Goal: Transaction & Acquisition: Purchase product/service

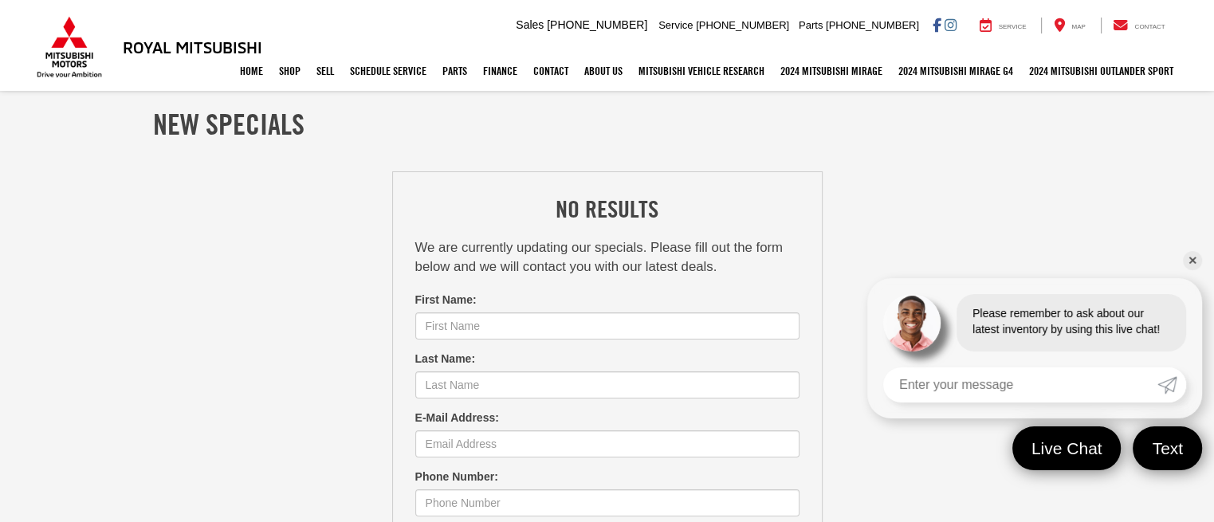
click at [1194, 254] on link "✕" at bounding box center [1192, 260] width 19 height 19
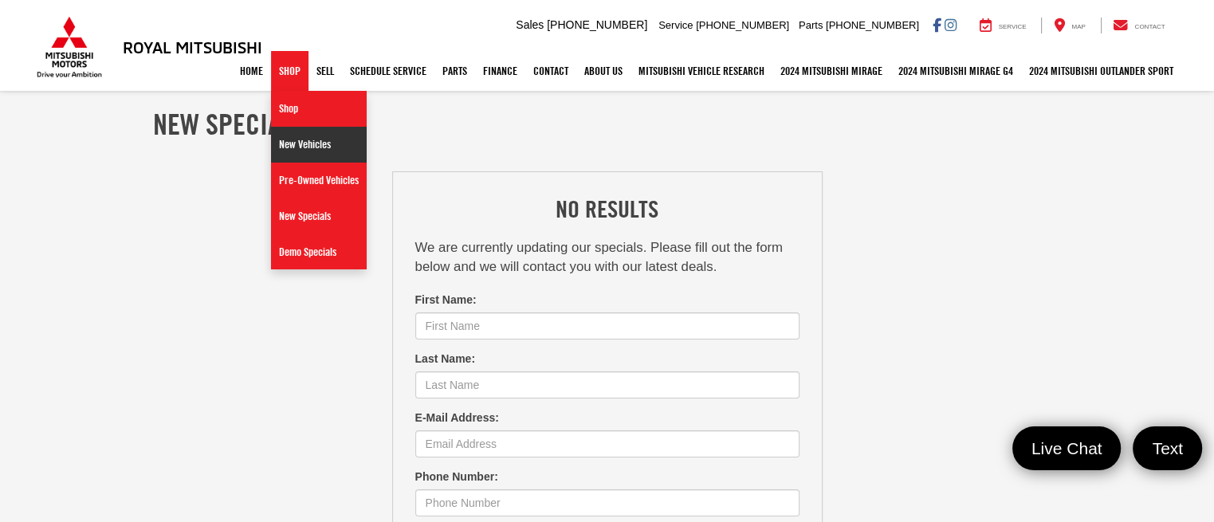
click at [282, 144] on link "New Vehicles" at bounding box center [319, 145] width 96 height 36
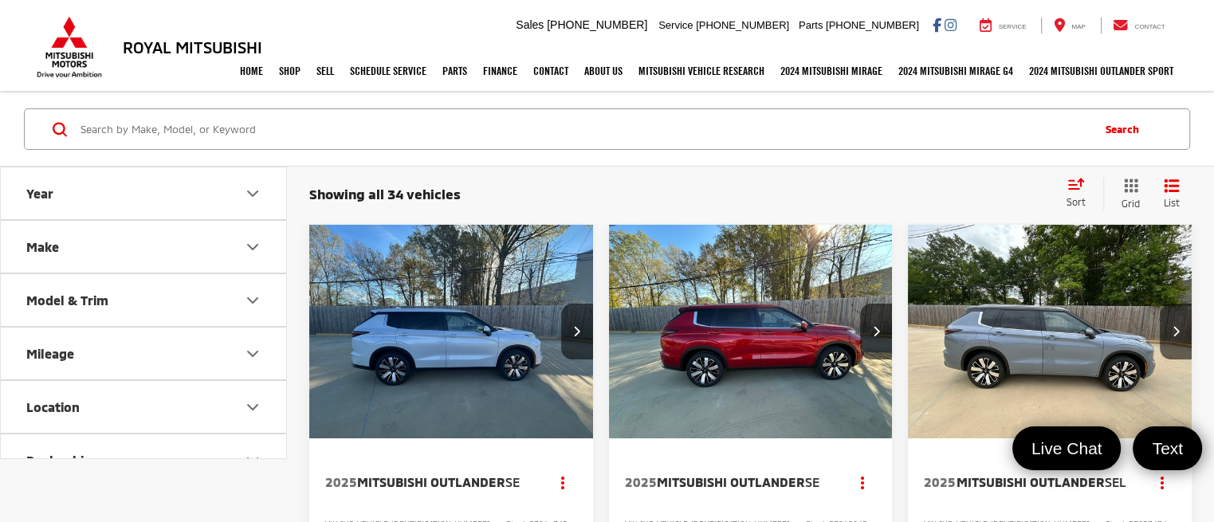
click at [431, 326] on img "2025 Mitsubishi Outlander SE 0" at bounding box center [451, 332] width 286 height 214
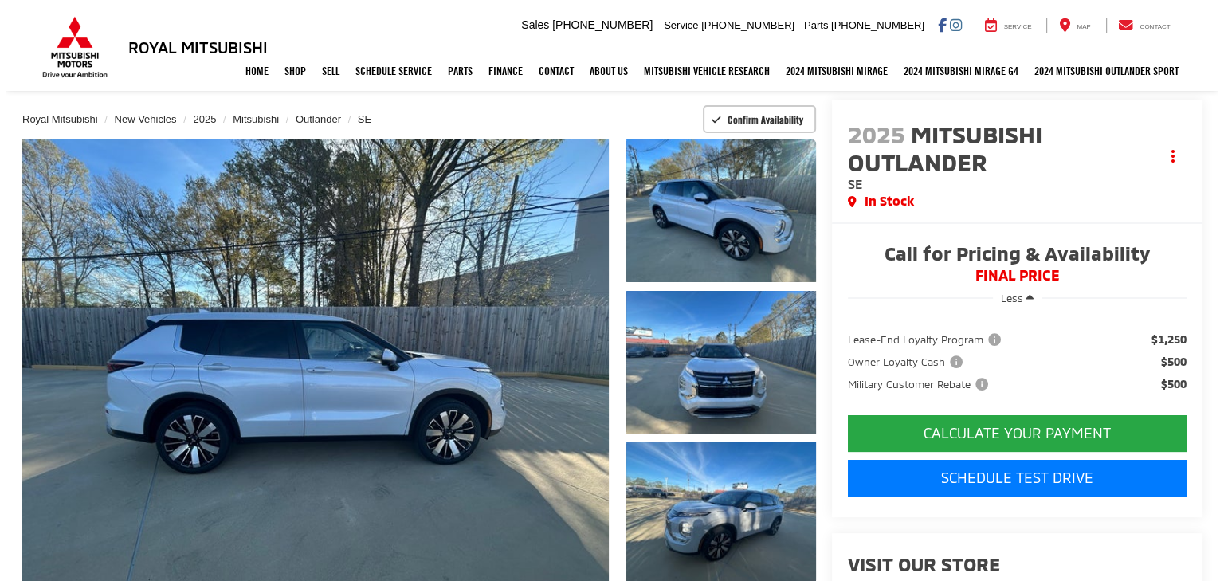
scroll to position [108, 0]
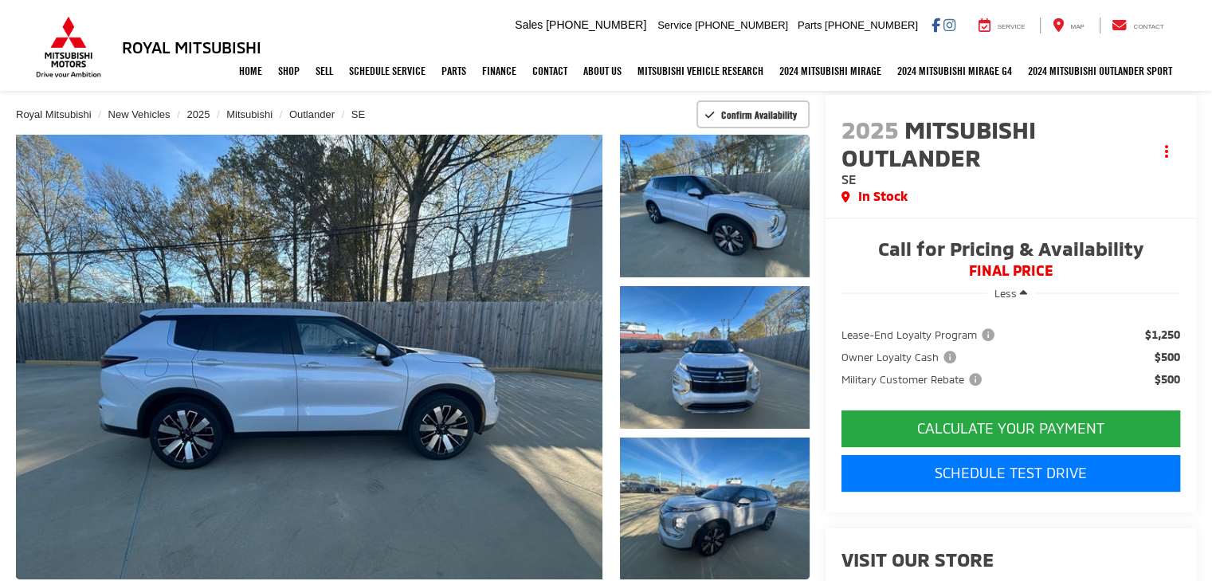
click at [1012, 296] on span "Less" at bounding box center [1006, 293] width 22 height 13
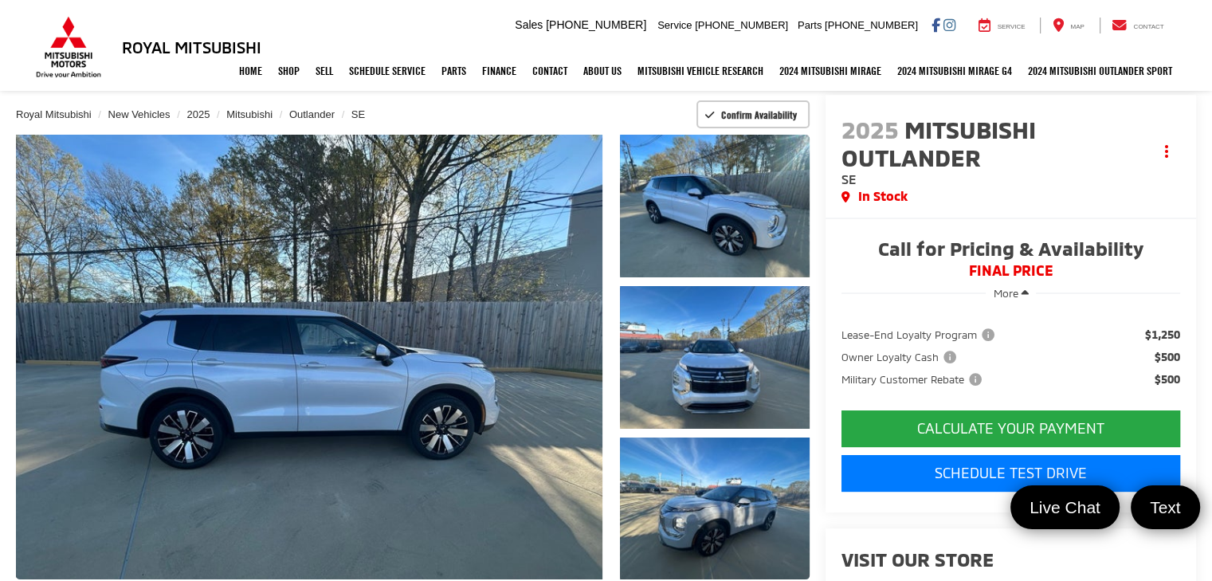
click at [1012, 296] on span "More" at bounding box center [1006, 293] width 25 height 13
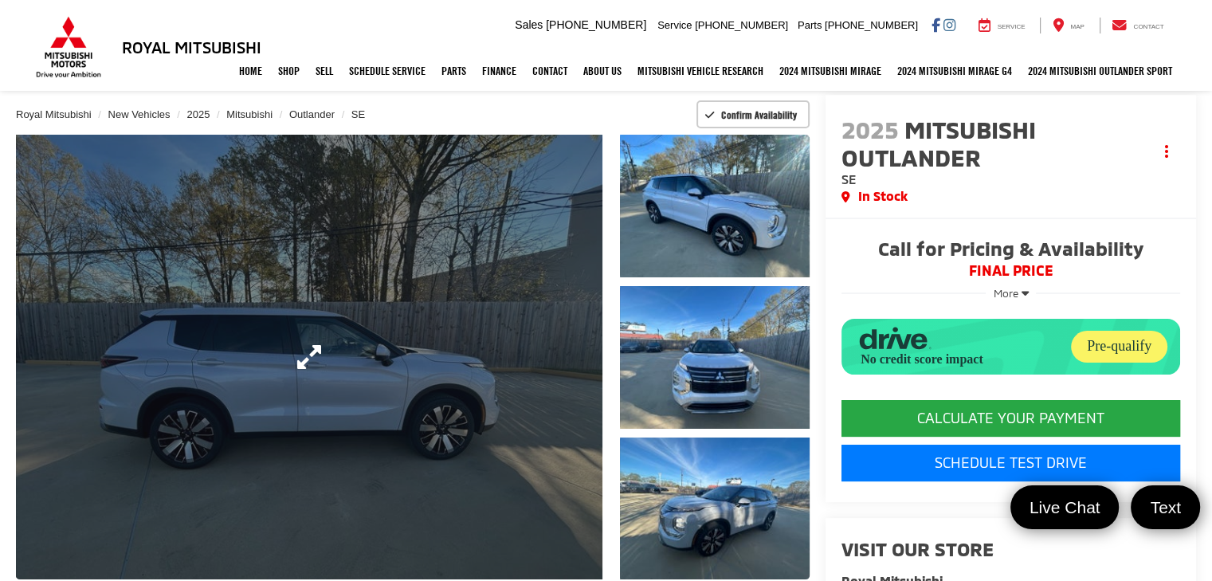
click at [493, 376] on link "Expand Photo 0" at bounding box center [309, 357] width 587 height 445
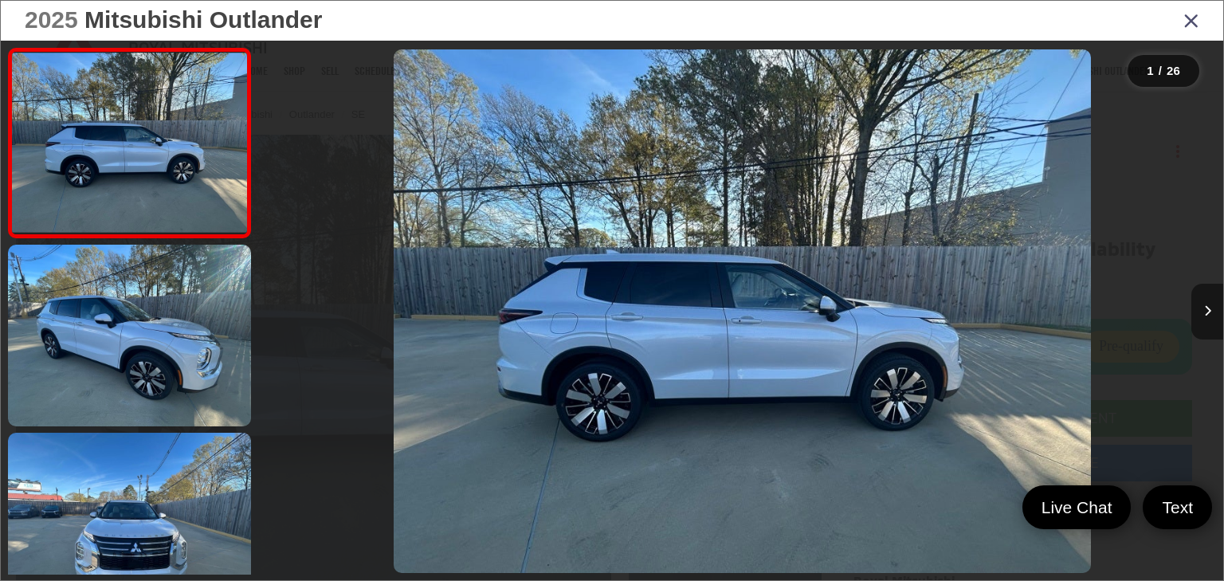
click at [1212, 304] on button "Next image" at bounding box center [1208, 312] width 32 height 56
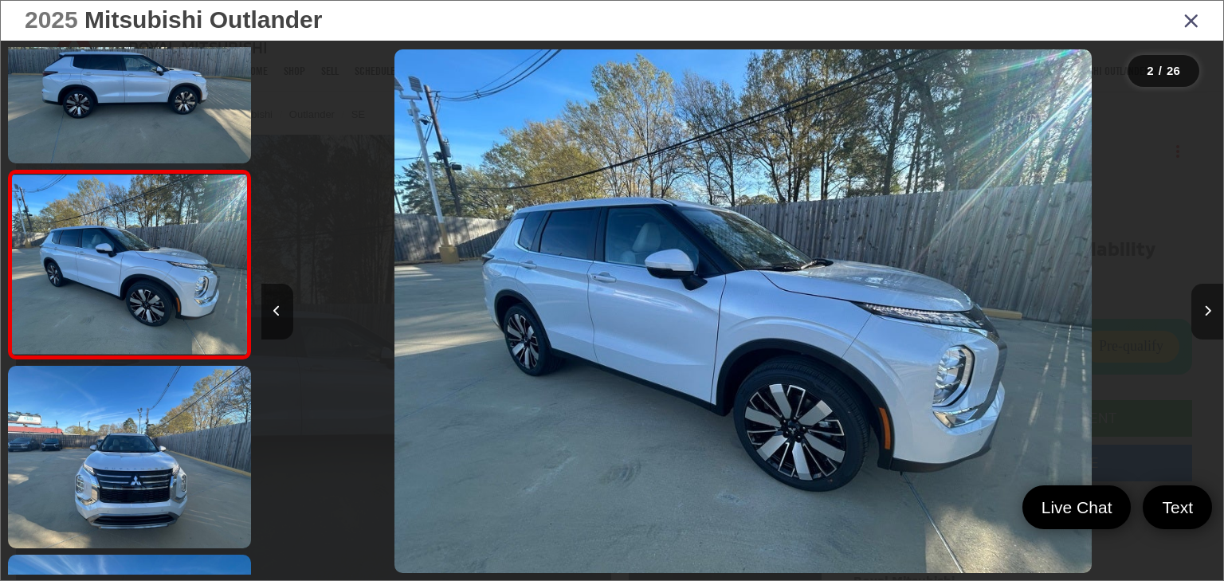
scroll to position [0, 962]
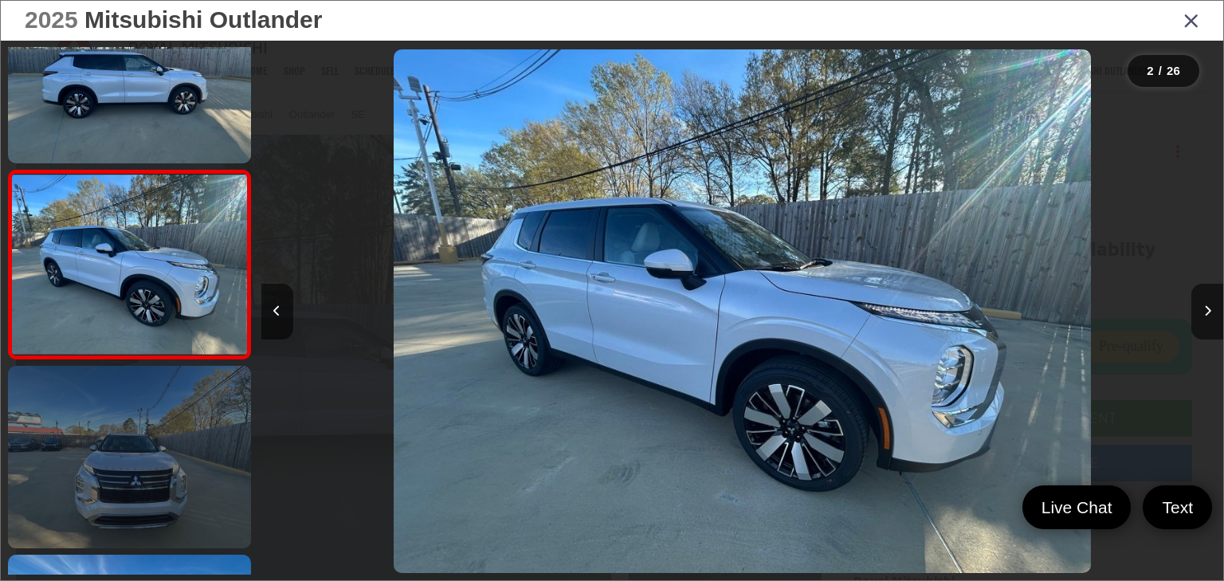
click at [144, 476] on link at bounding box center [129, 457] width 243 height 183
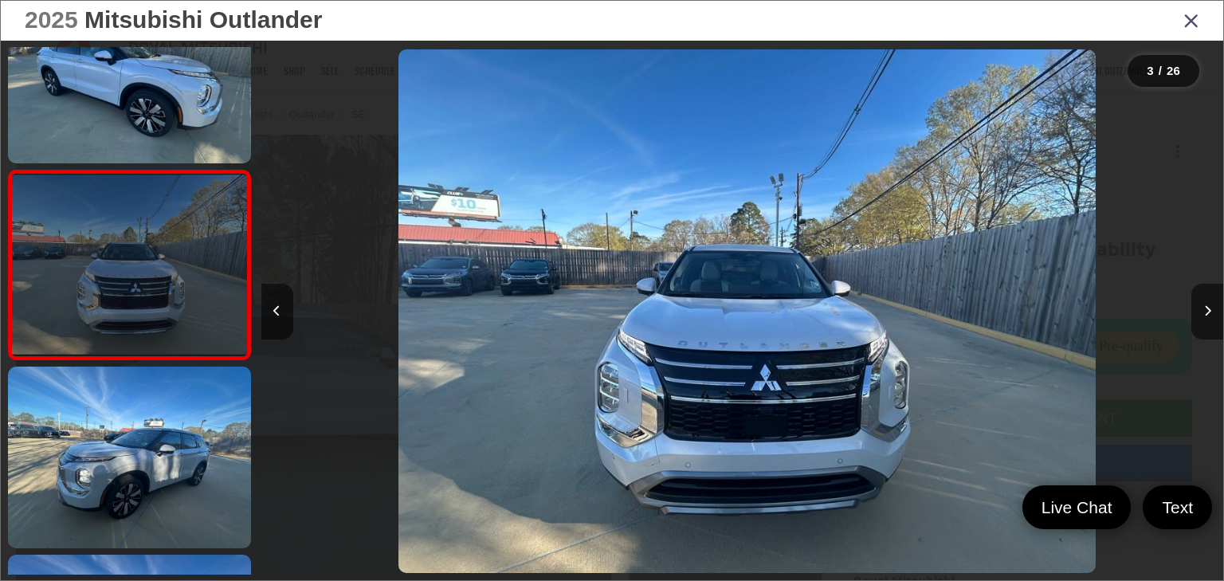
scroll to position [0, 1925]
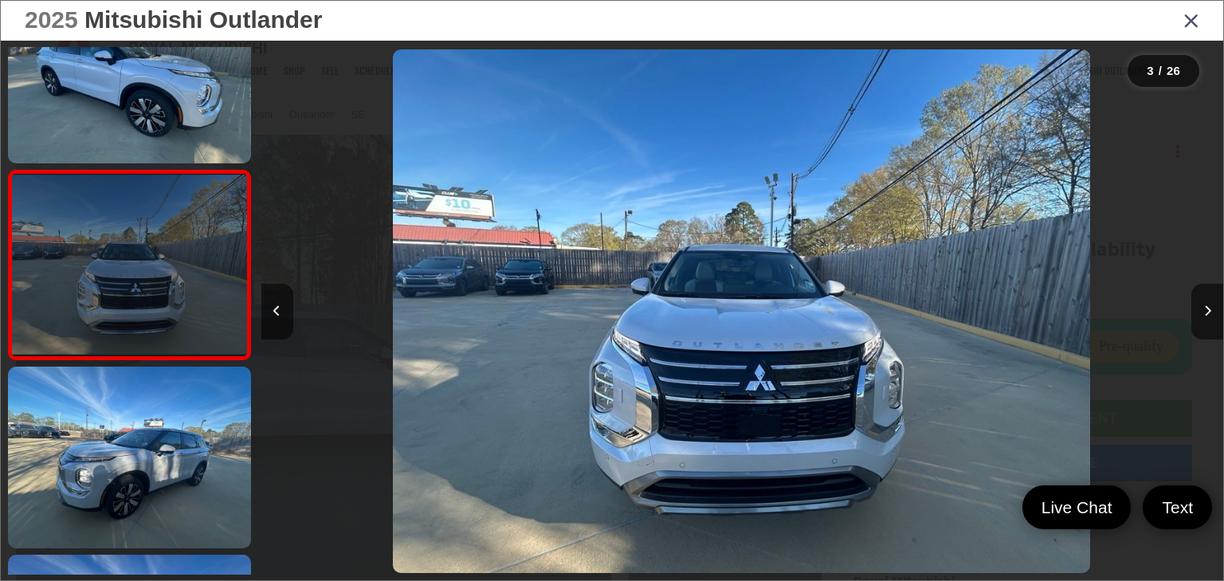
click at [144, 476] on link at bounding box center [129, 458] width 243 height 183
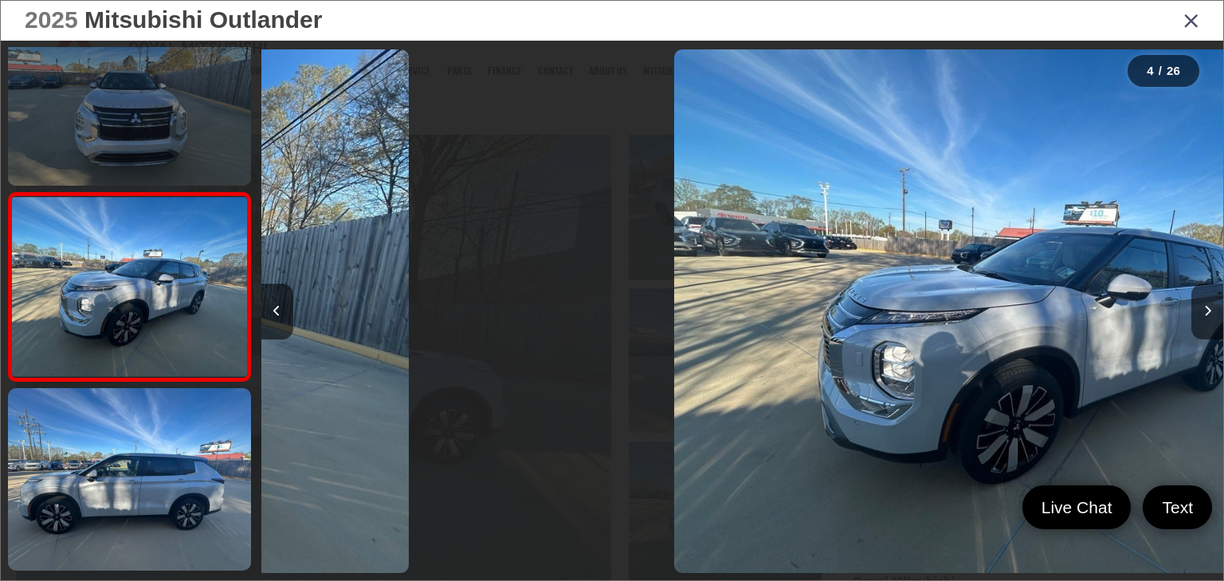
scroll to position [443, 0]
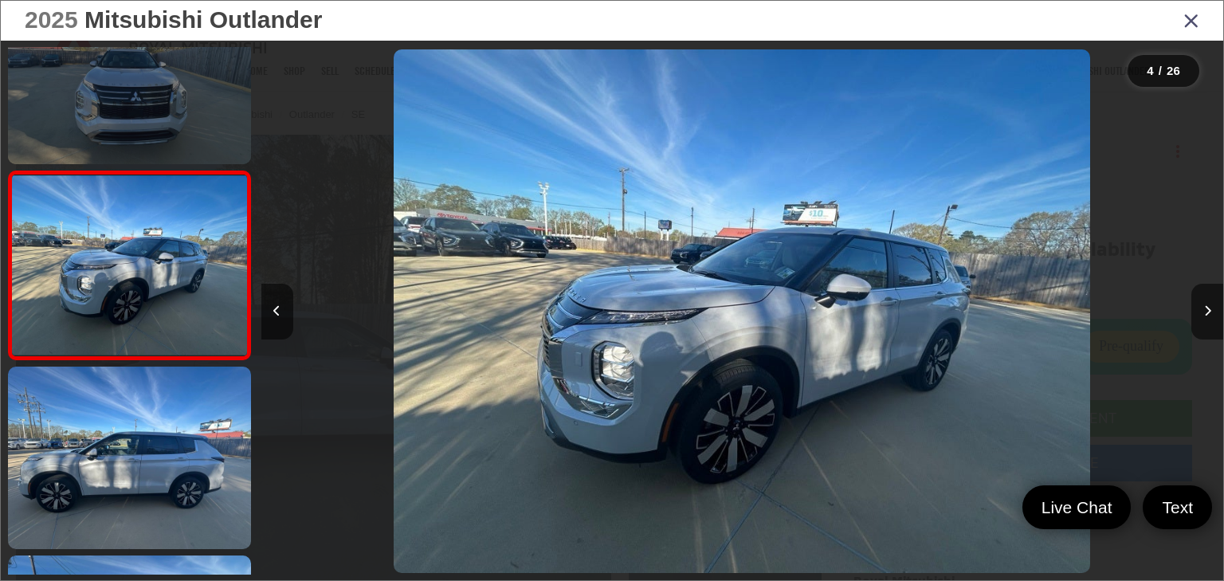
click at [144, 476] on link at bounding box center [129, 458] width 243 height 183
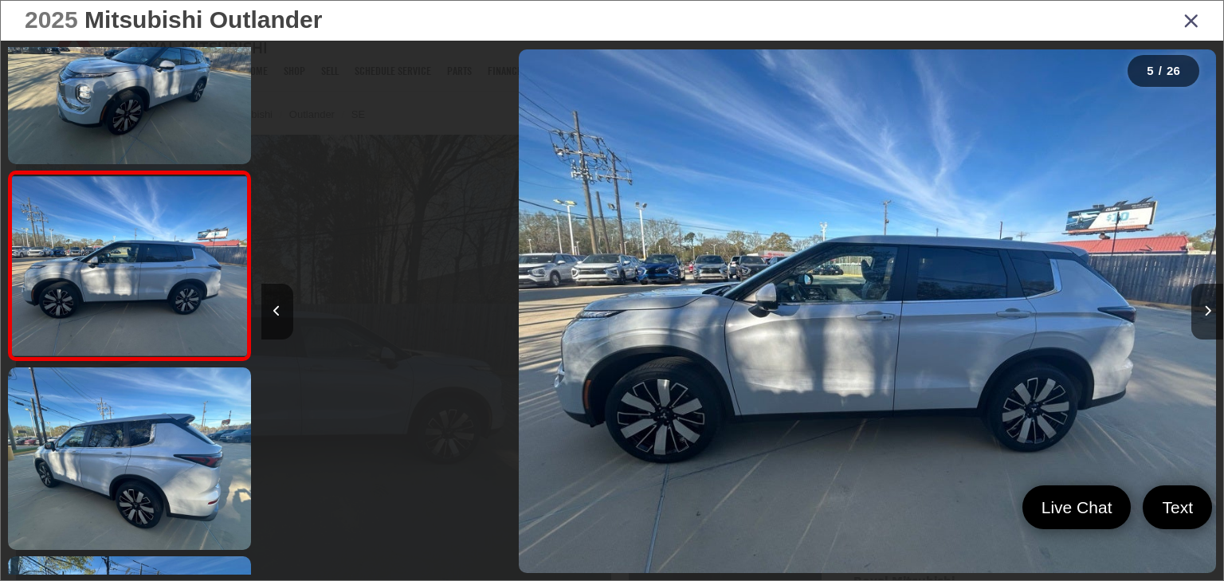
scroll to position [633, 0]
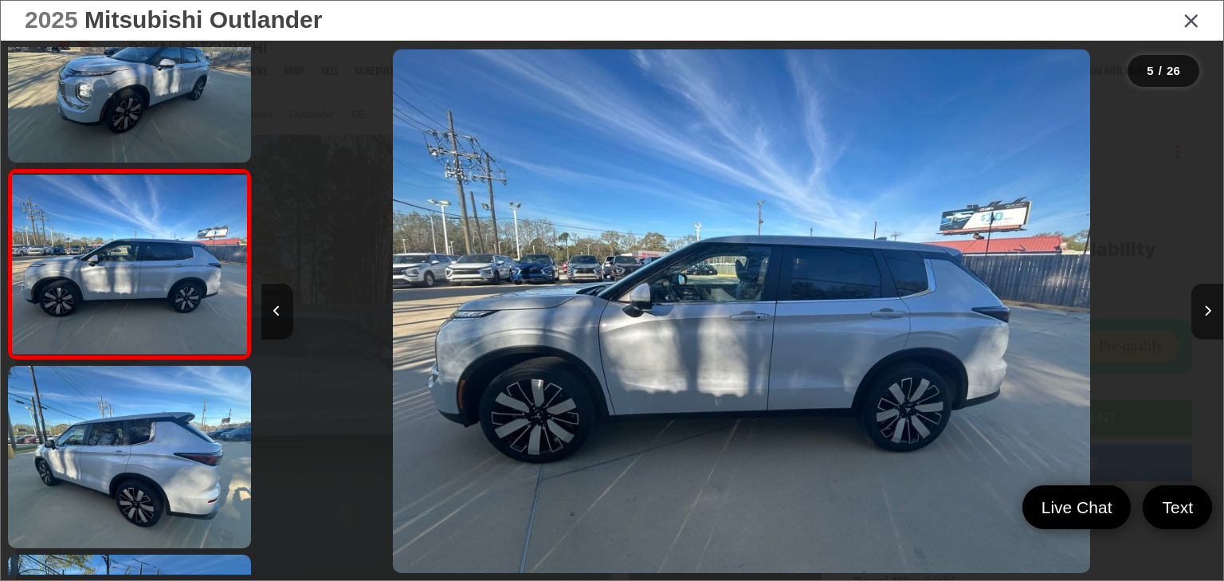
click at [144, 476] on link at bounding box center [129, 457] width 243 height 183
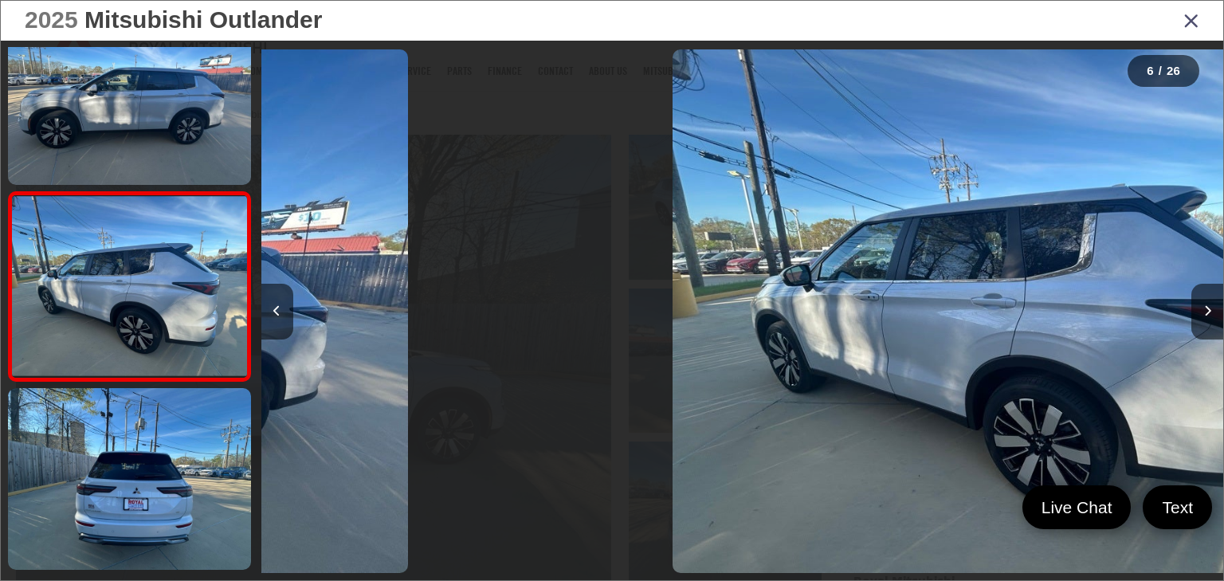
scroll to position [821, 0]
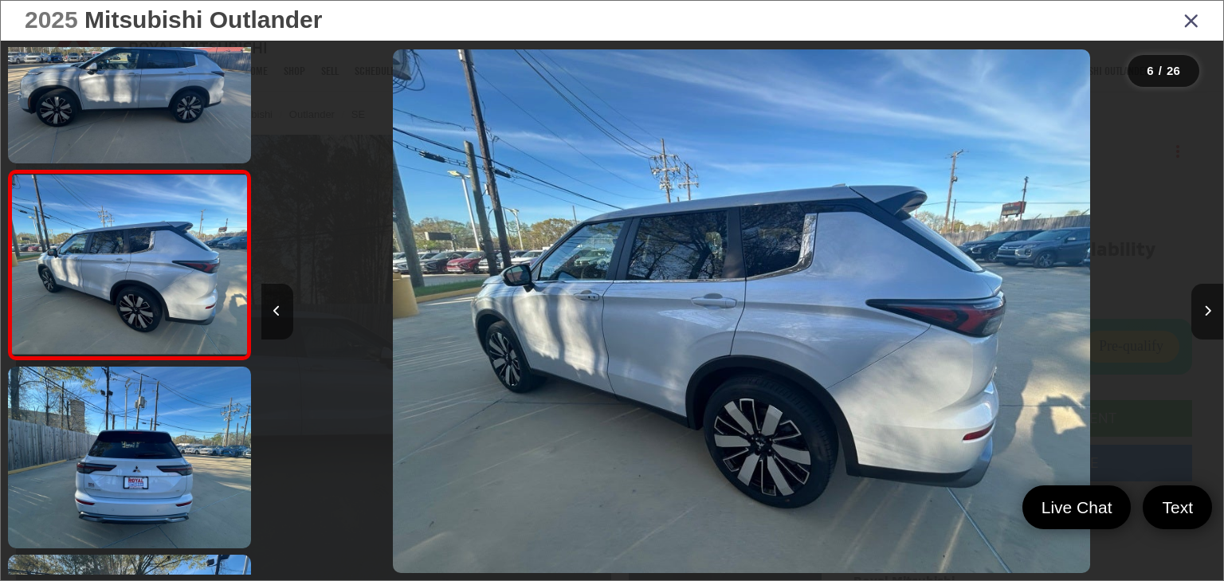
click at [144, 476] on link at bounding box center [129, 458] width 243 height 183
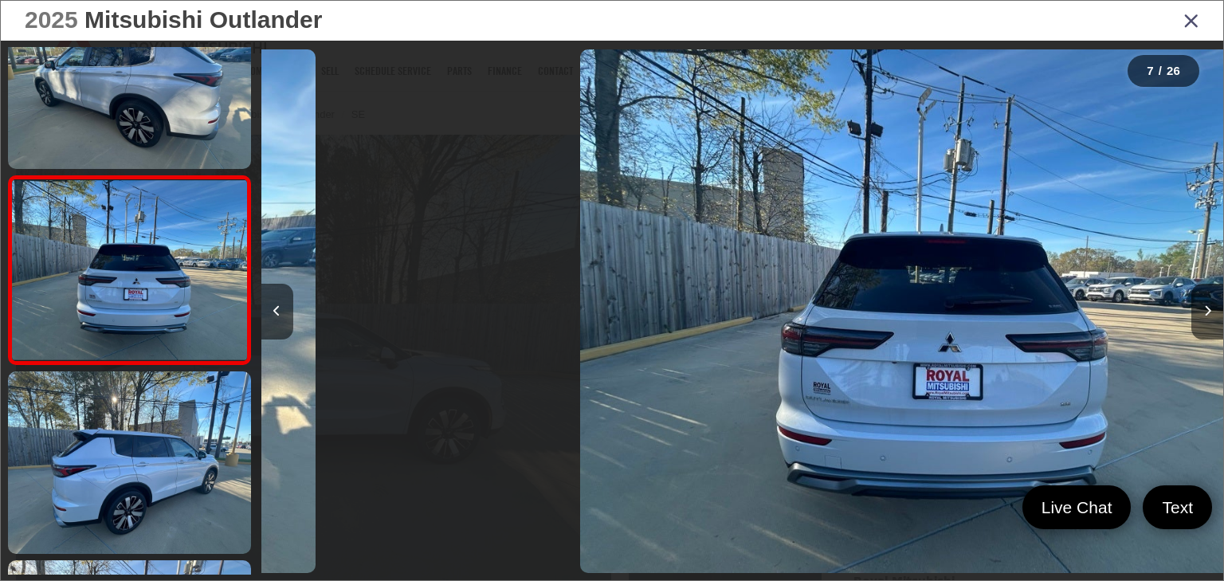
scroll to position [1009, 0]
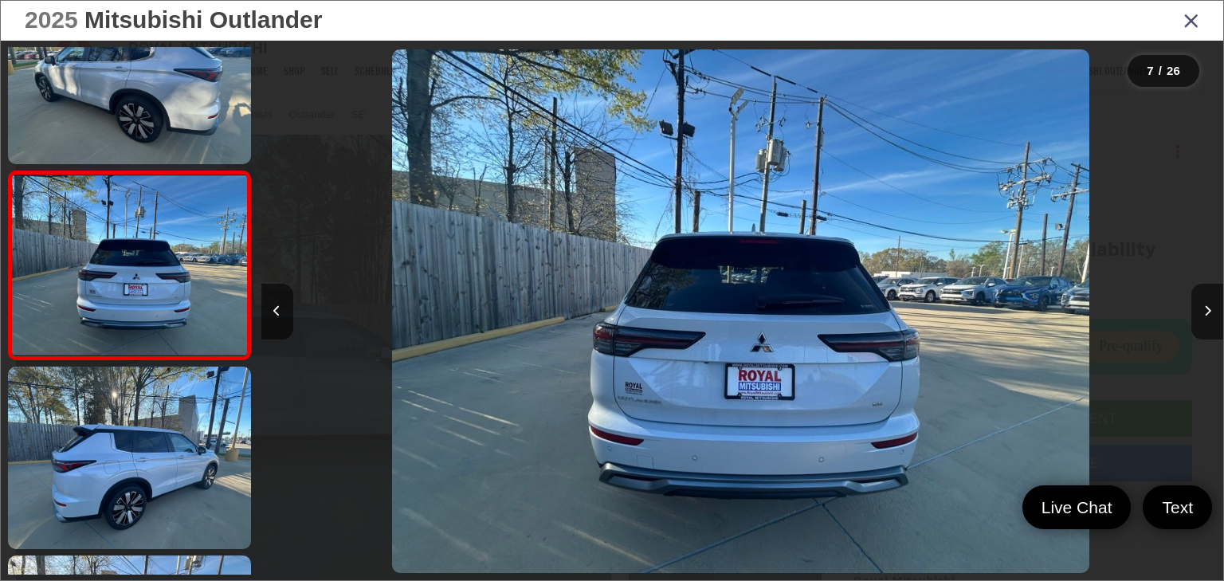
click at [144, 476] on link at bounding box center [129, 458] width 243 height 183
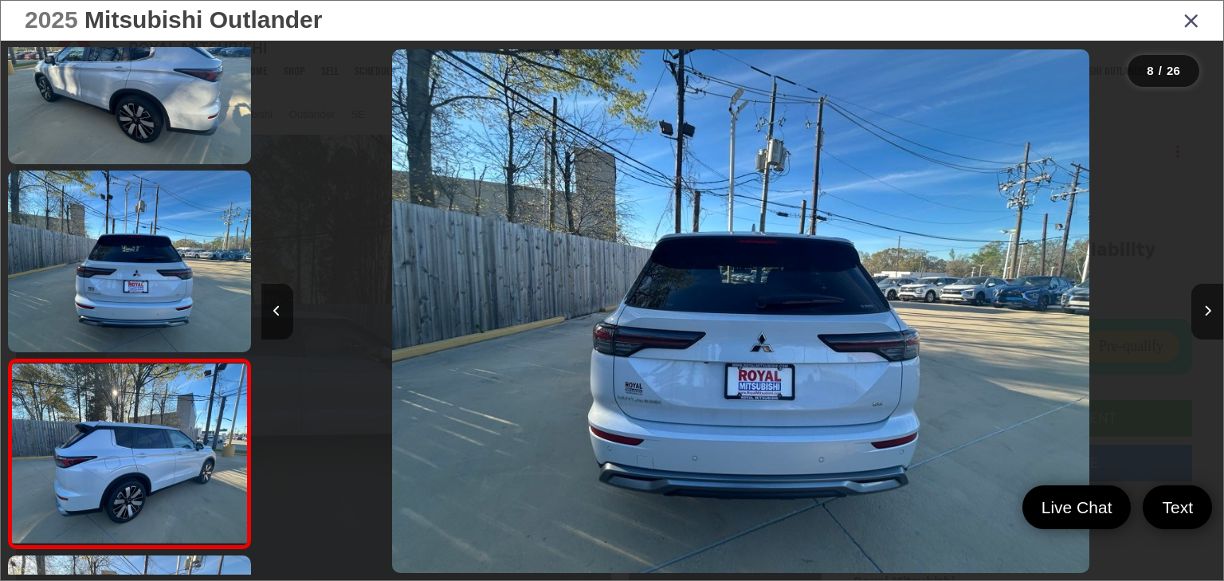
scroll to position [0, 0]
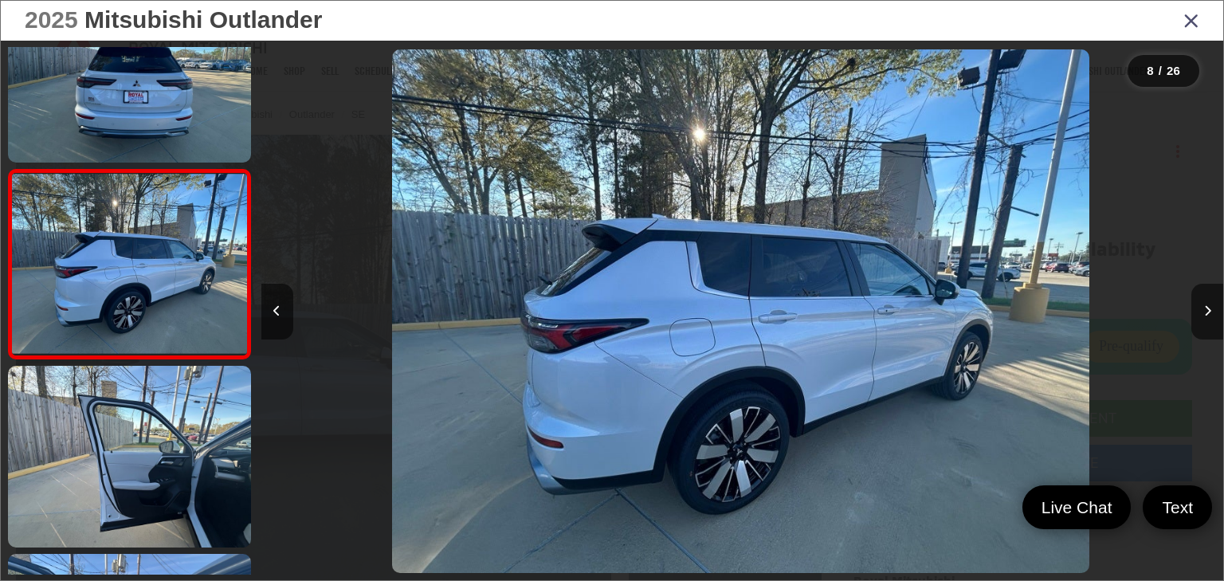
click at [144, 476] on link at bounding box center [129, 457] width 243 height 183
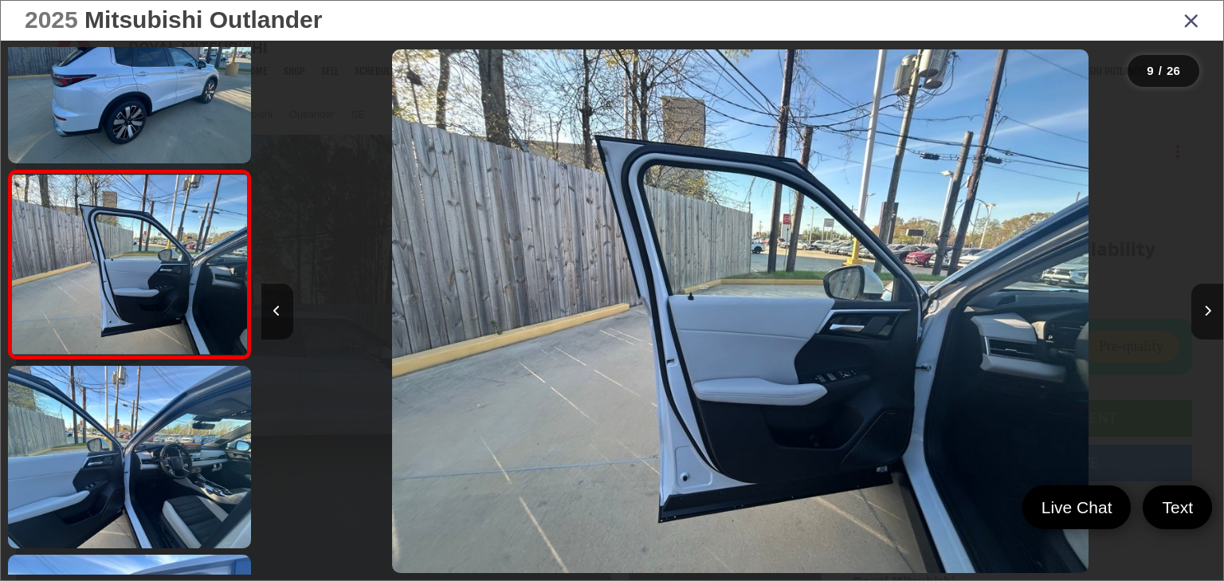
click at [144, 476] on link at bounding box center [129, 457] width 243 height 183
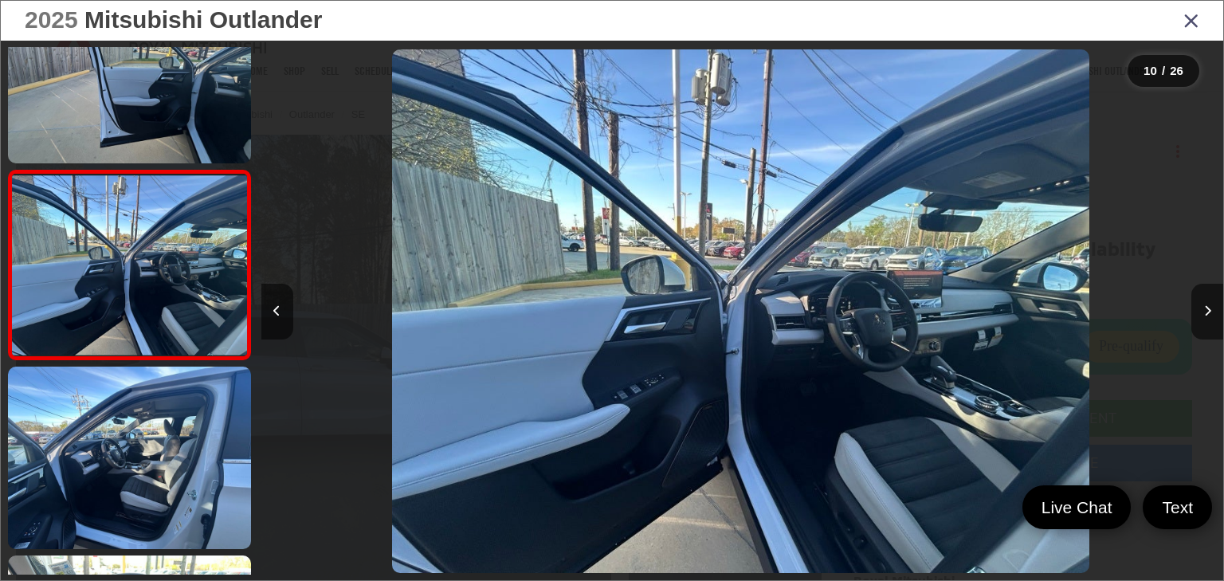
click at [144, 476] on link at bounding box center [129, 458] width 243 height 183
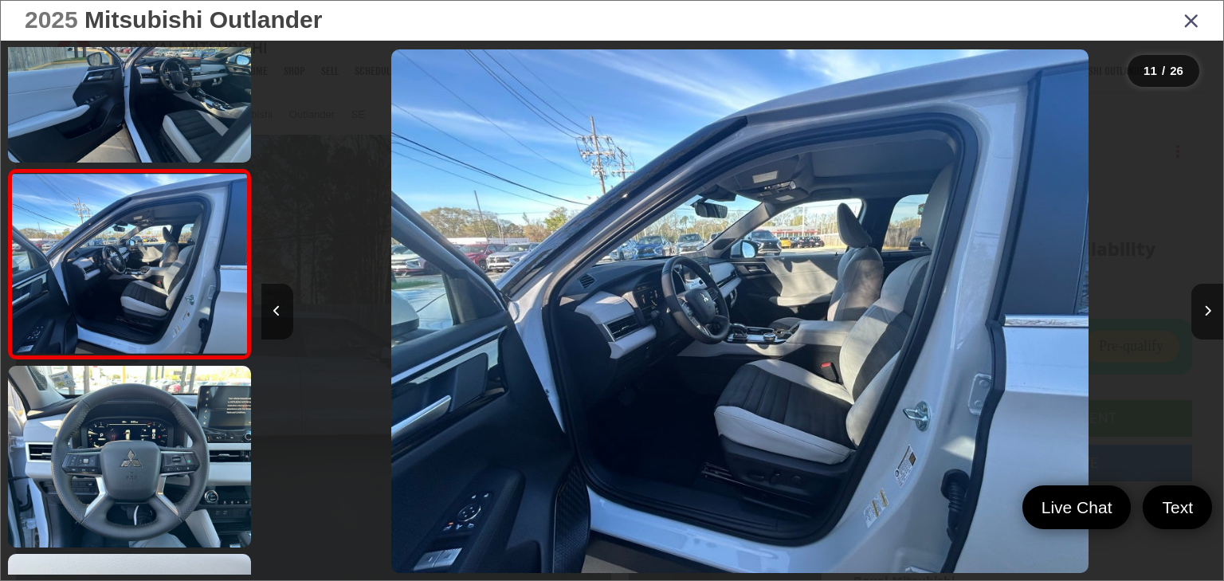
click at [144, 476] on link at bounding box center [129, 457] width 243 height 183
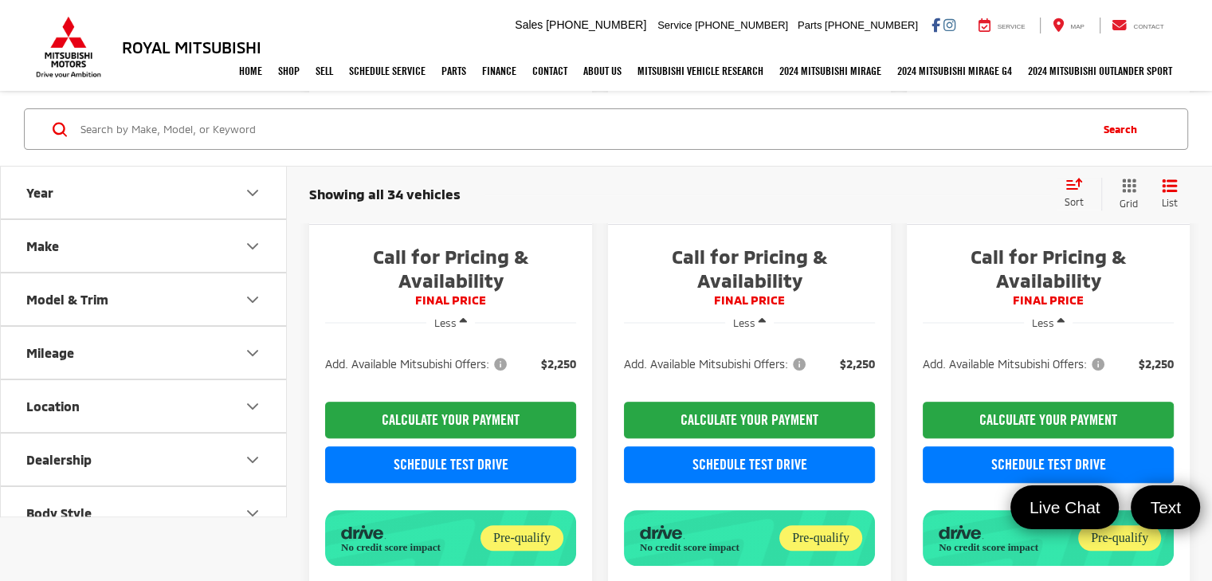
scroll to position [397, 0]
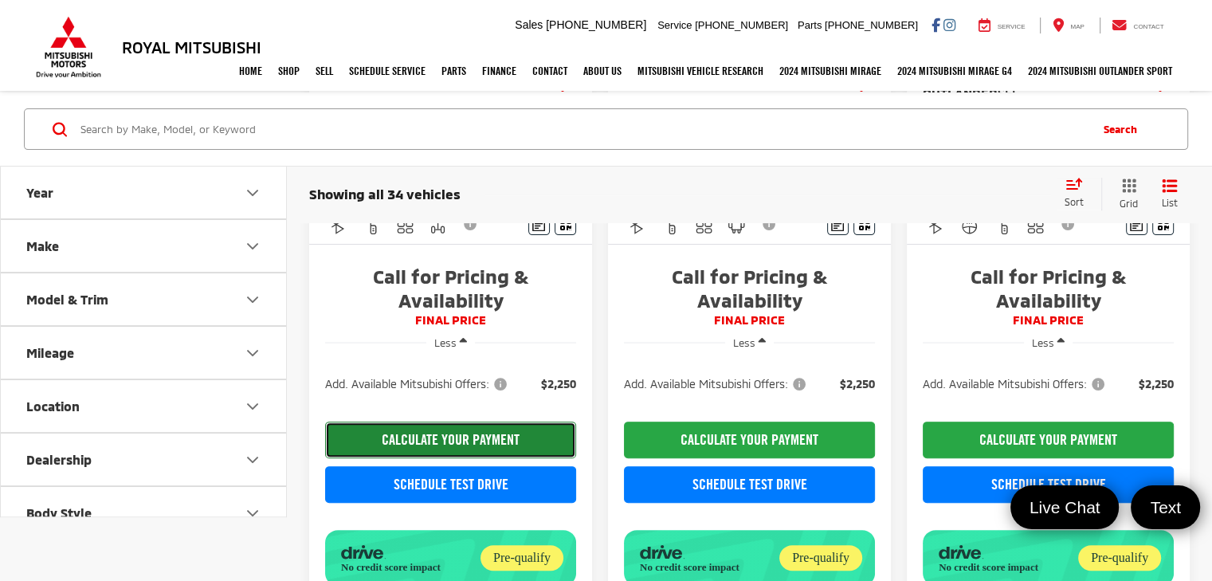
click at [476, 458] on button "CALCULATE YOUR PAYMENT" at bounding box center [450, 440] width 251 height 37
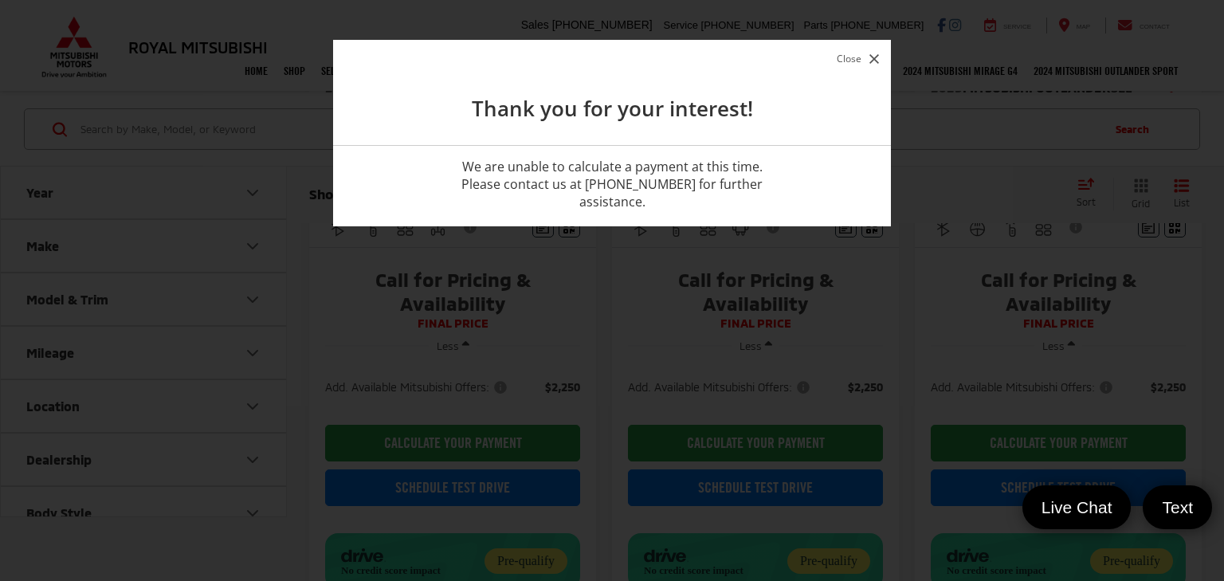
click at [873, 55] on icon "button" at bounding box center [875, 59] width 10 height 10
